Goal: Book appointment/travel/reservation

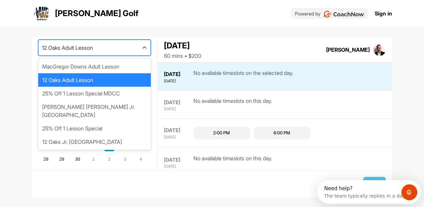
click at [118, 47] on div "12 Oaks Adult Lesson" at bounding box center [89, 47] width 100 height 15
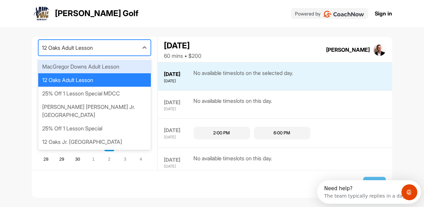
click at [115, 63] on div "MacGregor Downs Adult Lesson" at bounding box center [94, 66] width 113 height 13
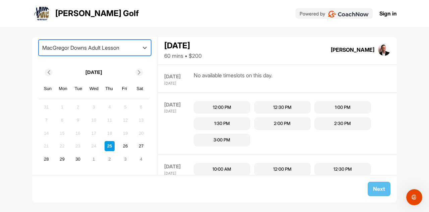
scroll to position [532, 0]
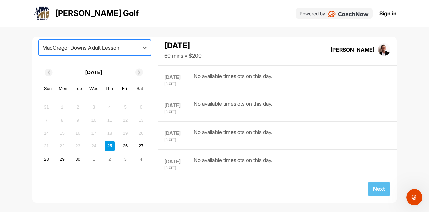
click at [119, 50] on div "MacGregor Downs Adult Lesson" at bounding box center [80, 48] width 77 height 8
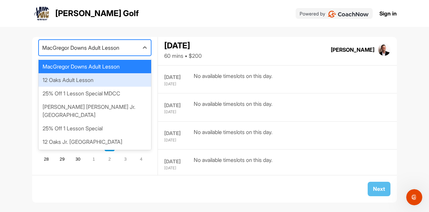
click at [111, 78] on div "12 Oaks Adult Lesson" at bounding box center [95, 79] width 113 height 13
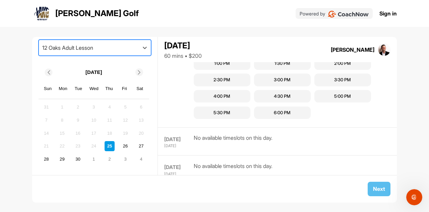
scroll to position [228, 0]
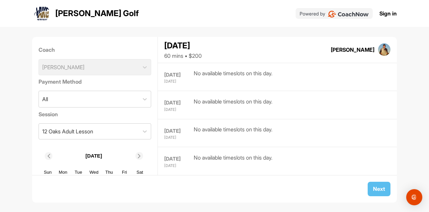
scroll to position [278, 0]
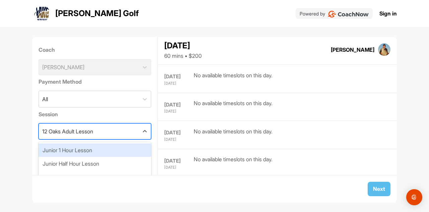
click at [118, 135] on div "12 Oaks Adult Lesson" at bounding box center [89, 130] width 100 height 15
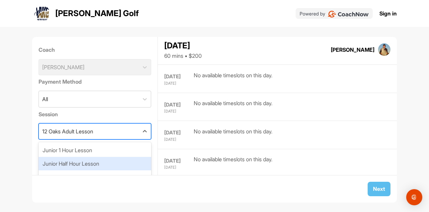
scroll to position [15, 0]
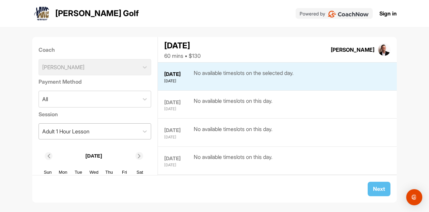
click at [110, 130] on div "Adult 1 Hour Lesson" at bounding box center [89, 130] width 100 height 15
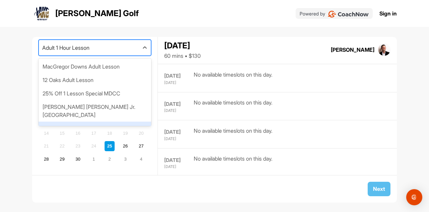
scroll to position [15, 0]
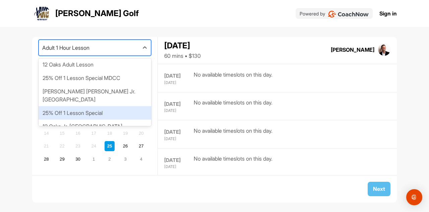
click at [105, 106] on div "25% Off 1 Lesson Special" at bounding box center [95, 112] width 113 height 13
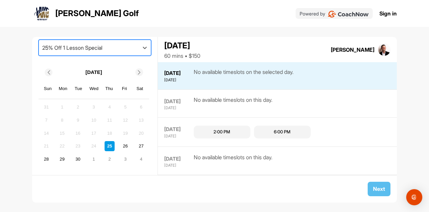
scroll to position [0, 0]
click at [117, 45] on div "25% Off 1 Lesson Special" at bounding box center [89, 47] width 100 height 15
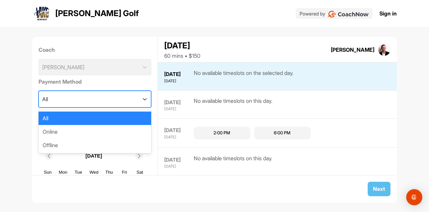
click at [112, 101] on div "All" at bounding box center [89, 99] width 100 height 16
click at [112, 100] on div "All" at bounding box center [89, 99] width 100 height 16
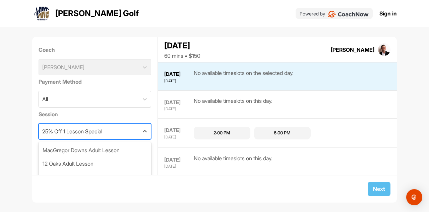
click at [102, 128] on div "25% Off 1 Lesson Special" at bounding box center [72, 131] width 60 height 8
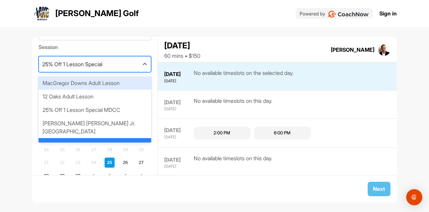
click at [95, 82] on div "MacGregor Downs Adult Lesson" at bounding box center [95, 82] width 113 height 13
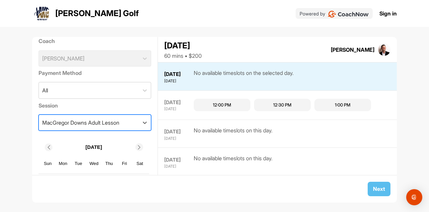
scroll to position [34, 0]
